Goal: Task Accomplishment & Management: Use online tool/utility

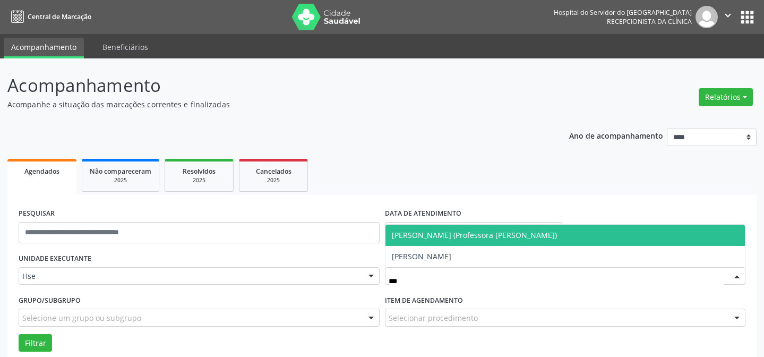
scroll to position [72, 0]
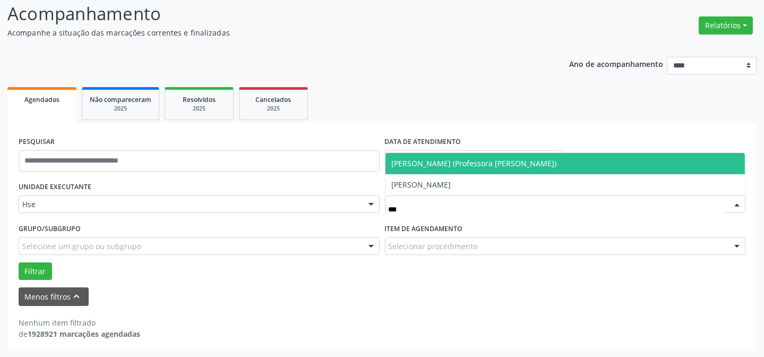
type input "****"
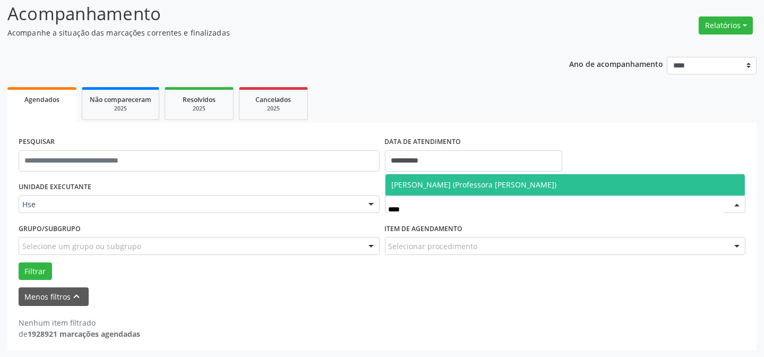
click at [483, 174] on span "[PERSON_NAME] (Professora [PERSON_NAME])" at bounding box center [566, 184] width 360 height 21
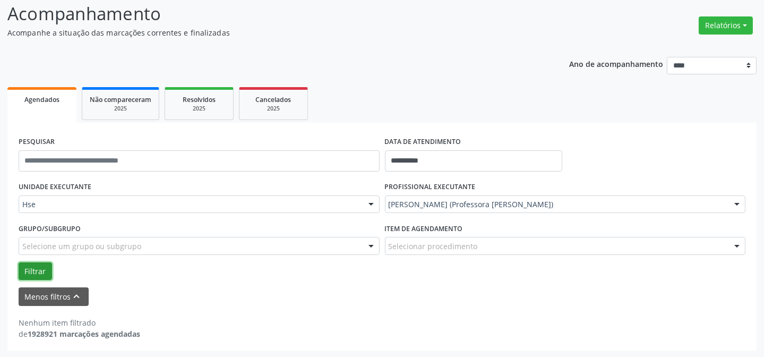
click at [31, 271] on button "Filtrar" at bounding box center [35, 271] width 33 height 18
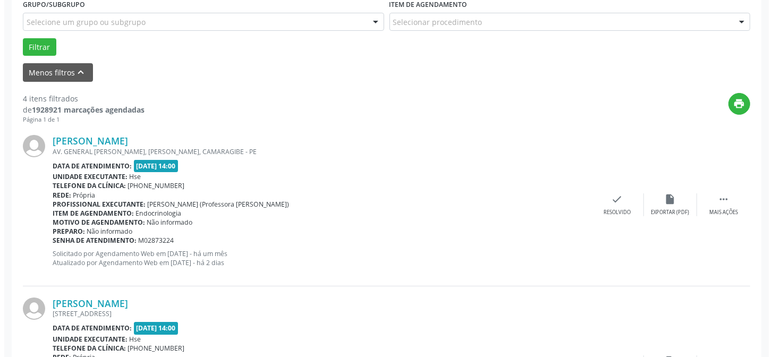
scroll to position [313, 0]
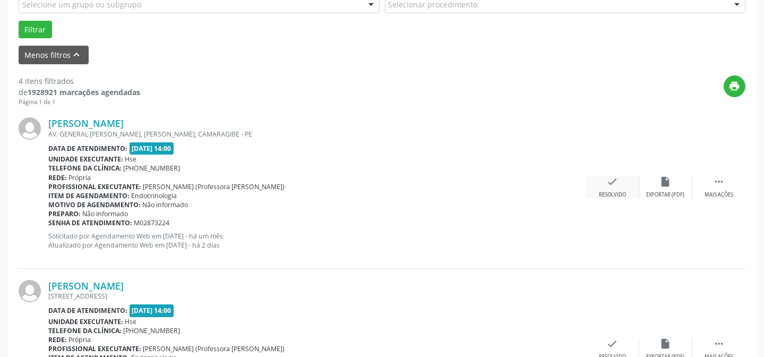
click at [599, 194] on div "Resolvido" at bounding box center [612, 194] width 27 height 7
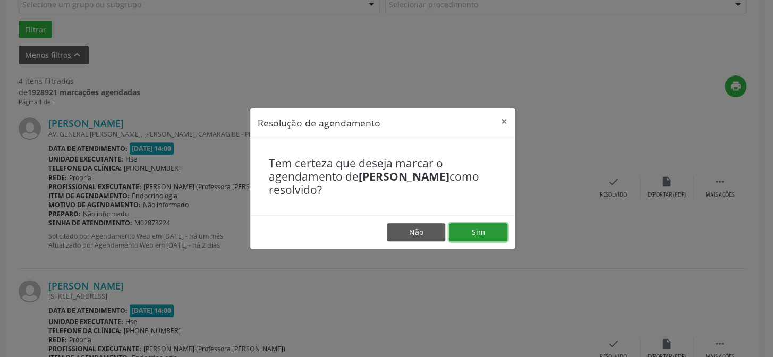
click at [482, 232] on button "Sim" at bounding box center [478, 232] width 58 height 18
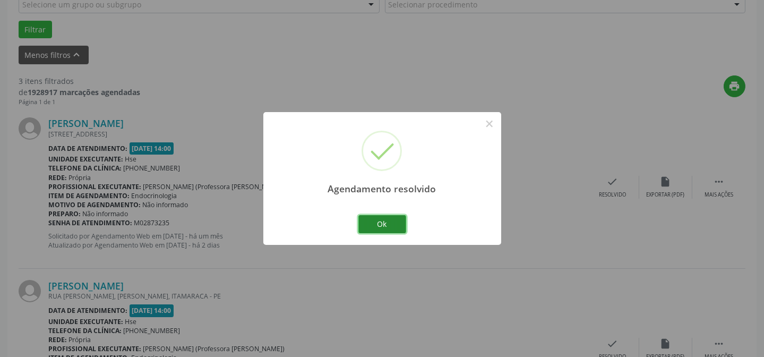
click at [384, 223] on button "Ok" at bounding box center [382, 224] width 48 height 18
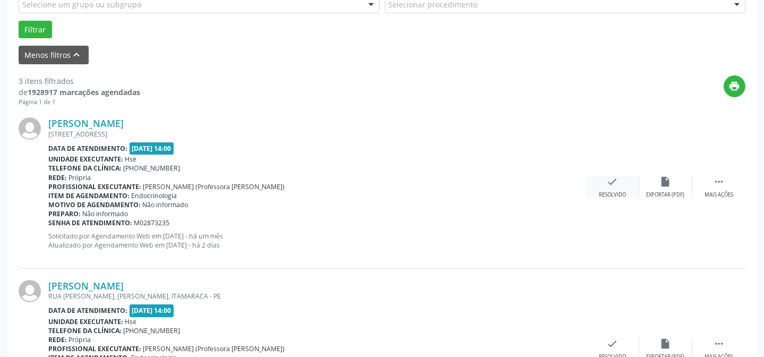
click at [615, 193] on div "Resolvido" at bounding box center [612, 194] width 27 height 7
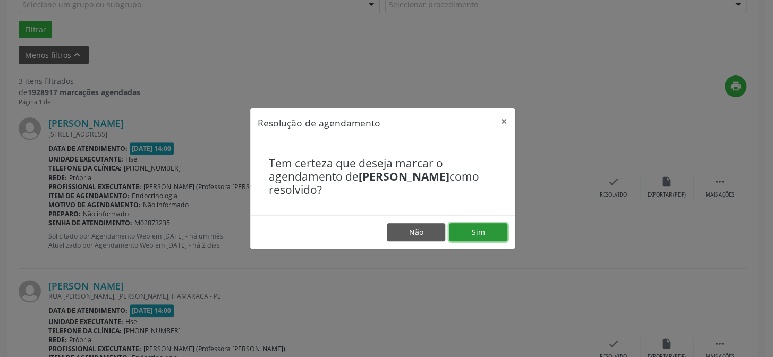
click at [486, 228] on button "Sim" at bounding box center [478, 232] width 58 height 18
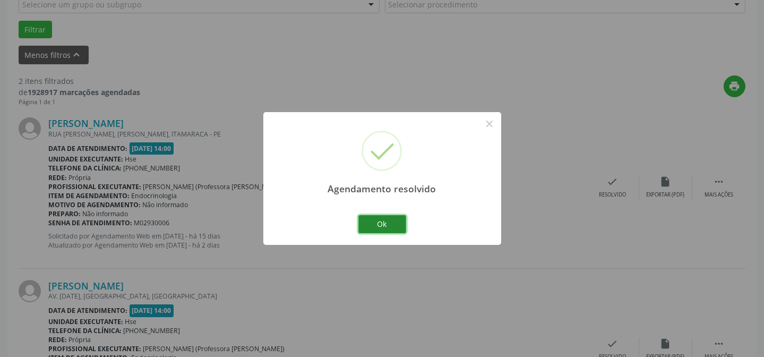
click at [378, 218] on button "Ok" at bounding box center [382, 224] width 48 height 18
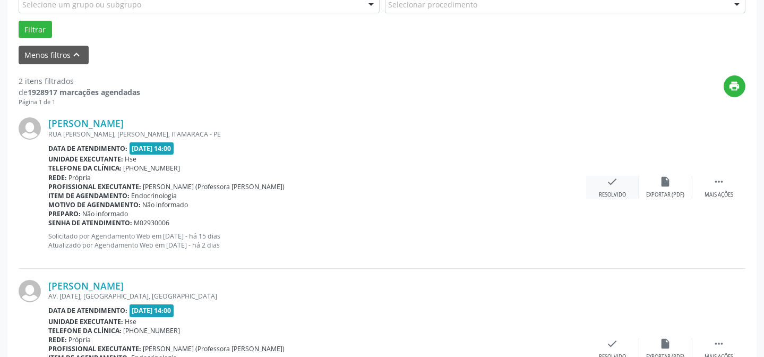
click at [605, 190] on div "check Resolvido" at bounding box center [612, 187] width 53 height 23
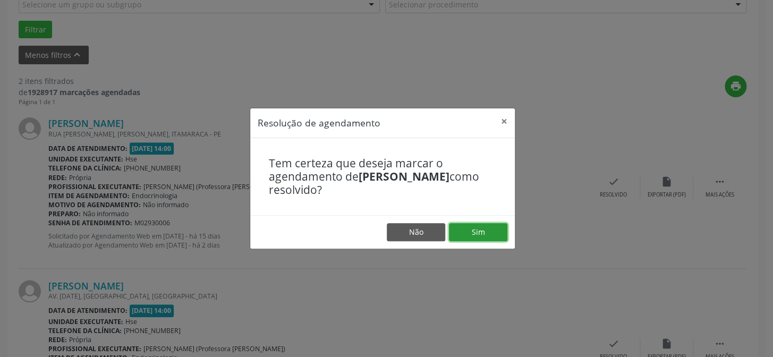
click at [487, 230] on button "Sim" at bounding box center [478, 232] width 58 height 18
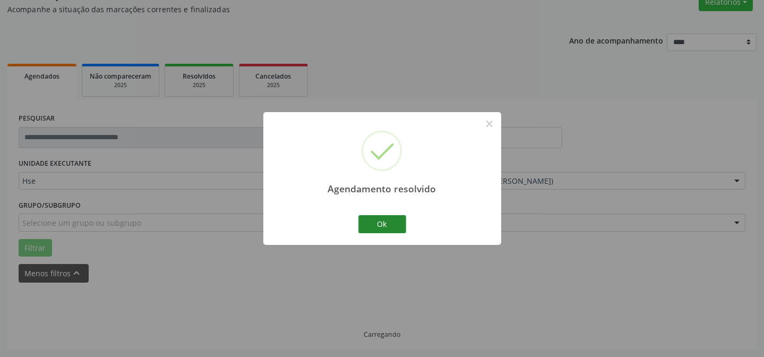
scroll to position [106, 0]
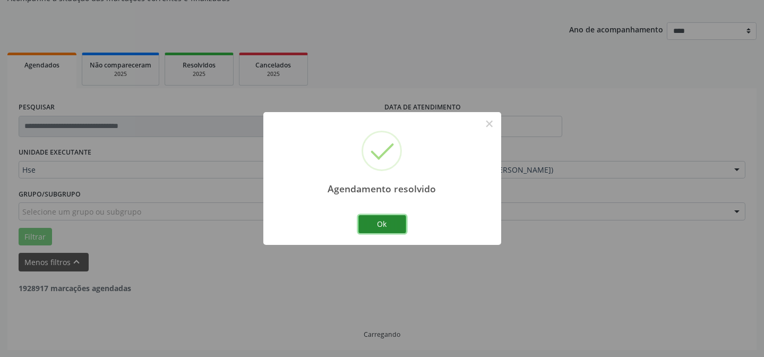
click at [376, 223] on button "Ok" at bounding box center [382, 224] width 48 height 18
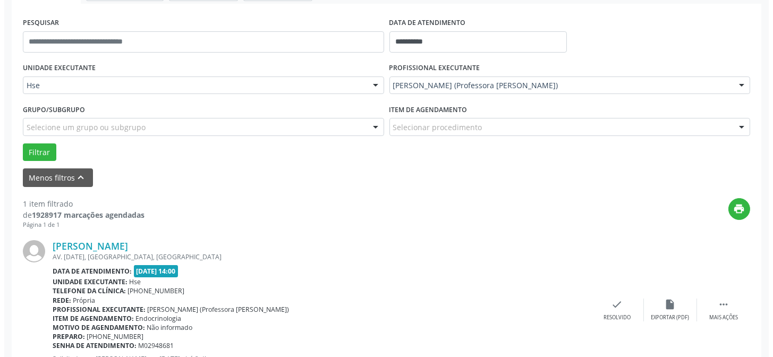
scroll to position [202, 0]
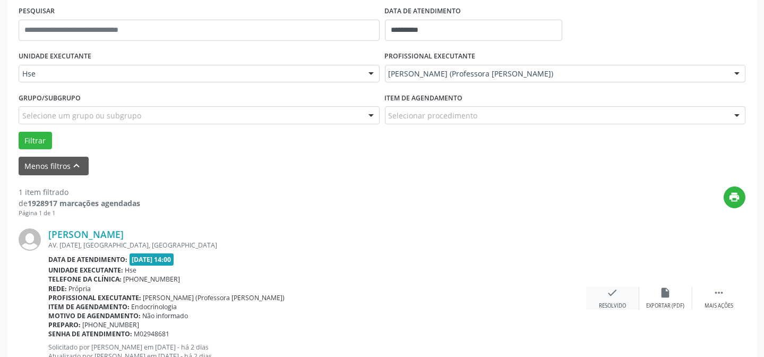
click at [604, 292] on div "check Resolvido" at bounding box center [612, 298] width 53 height 23
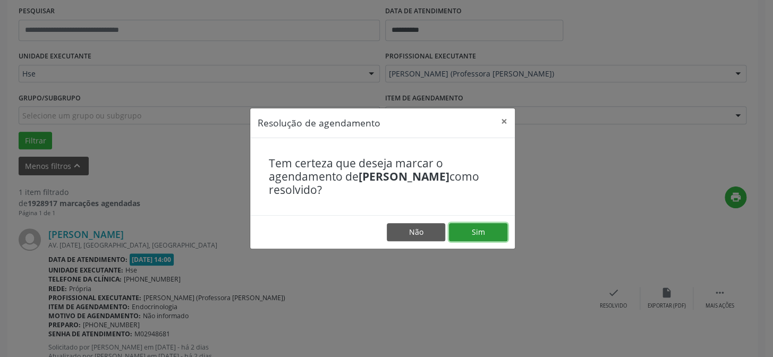
click at [465, 230] on button "Sim" at bounding box center [478, 232] width 58 height 18
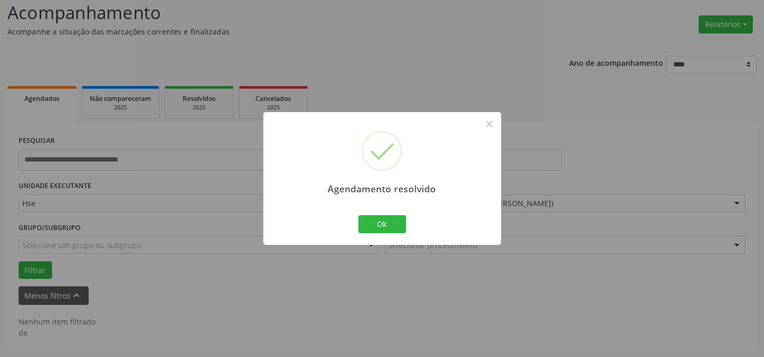
scroll to position [72, 0]
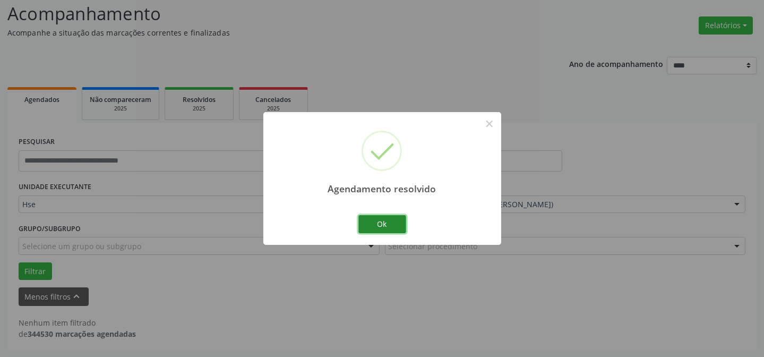
click at [381, 220] on button "Ok" at bounding box center [382, 224] width 48 height 18
